Goal: Check status: Check status

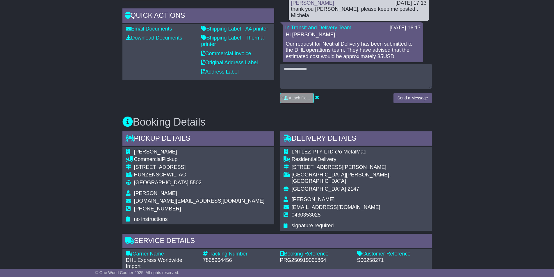
scroll to position [246, 0]
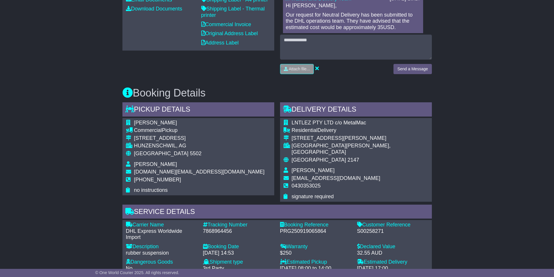
click at [366, 228] on div "S00258271" at bounding box center [392, 231] width 71 height 6
copy div "S00258271"
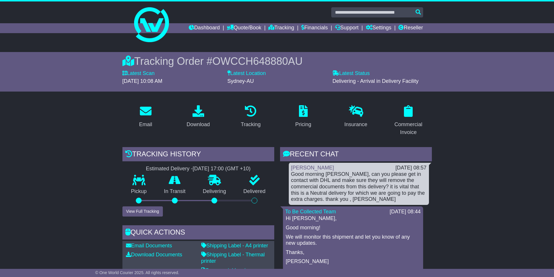
scroll to position [29, 0]
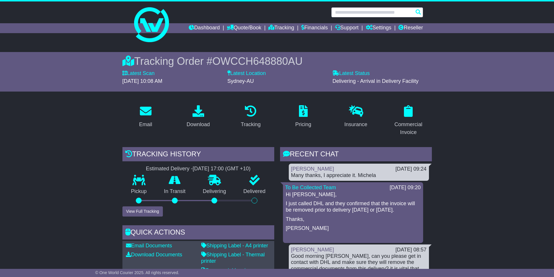
click at [366, 14] on input "text" at bounding box center [377, 12] width 92 height 10
paste input "*********"
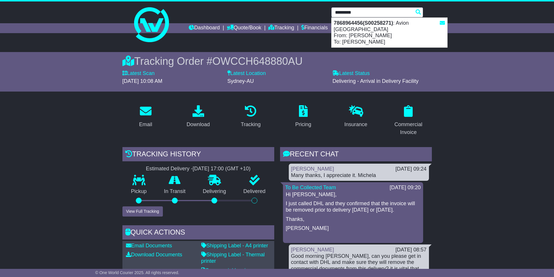
click at [364, 30] on div "7868964456(S00258271) : Avion Australia From: Beatrix Meier To: David McNiece" at bounding box center [390, 33] width 116 height 30
type input "**********"
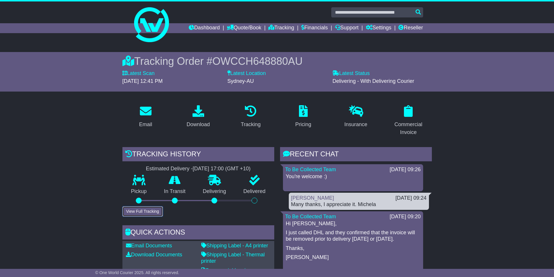
click at [151, 212] on button "View Full Tracking" at bounding box center [142, 212] width 40 height 10
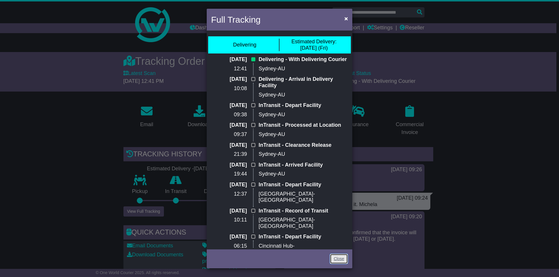
click at [337, 259] on link "Close" at bounding box center [339, 259] width 18 height 10
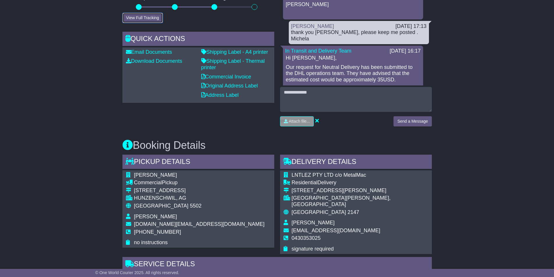
scroll to position [233, 0]
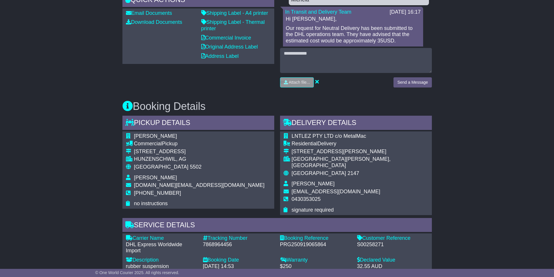
click at [372, 242] on div "S00258271" at bounding box center [392, 245] width 71 height 6
copy div "S00258271"
